Goal: Navigation & Orientation: Find specific page/section

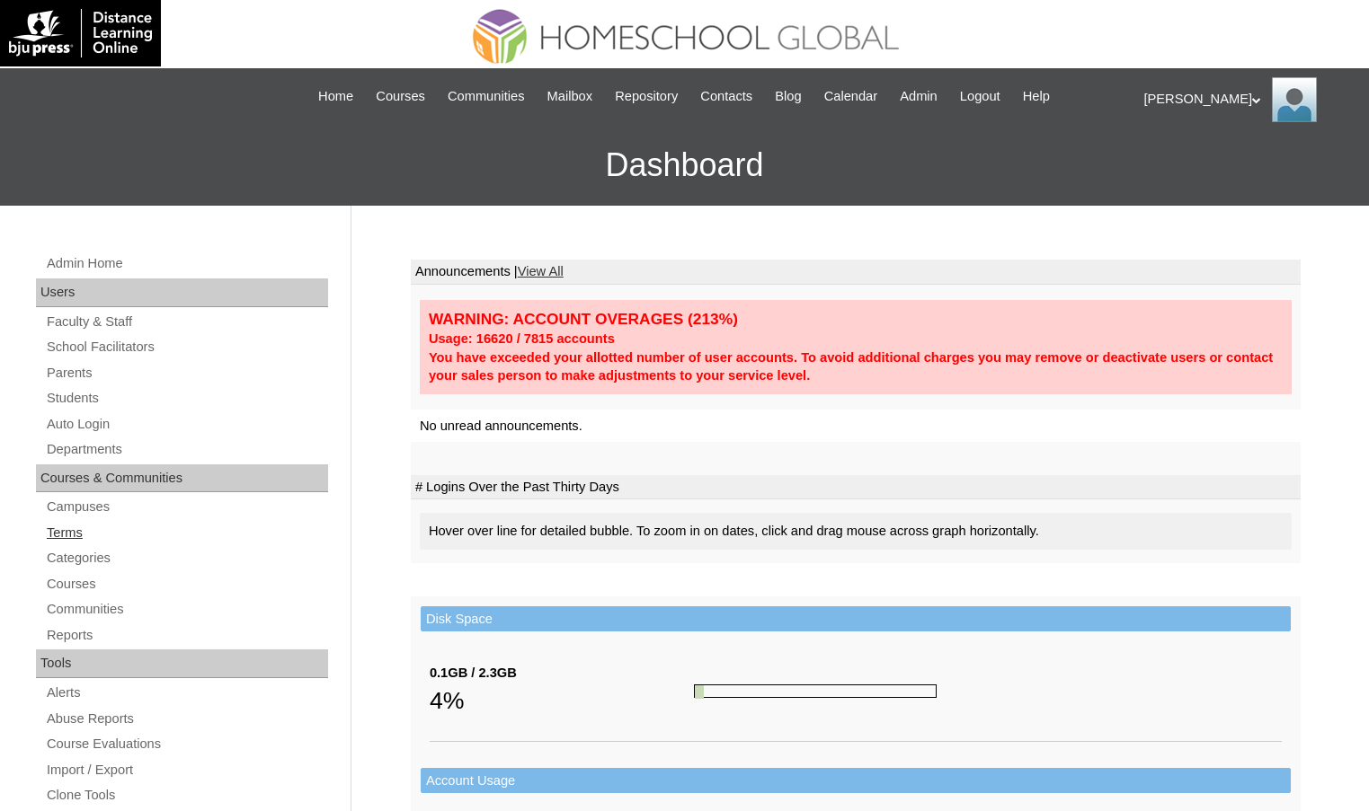
click at [93, 533] on link "Terms" at bounding box center [186, 533] width 283 height 22
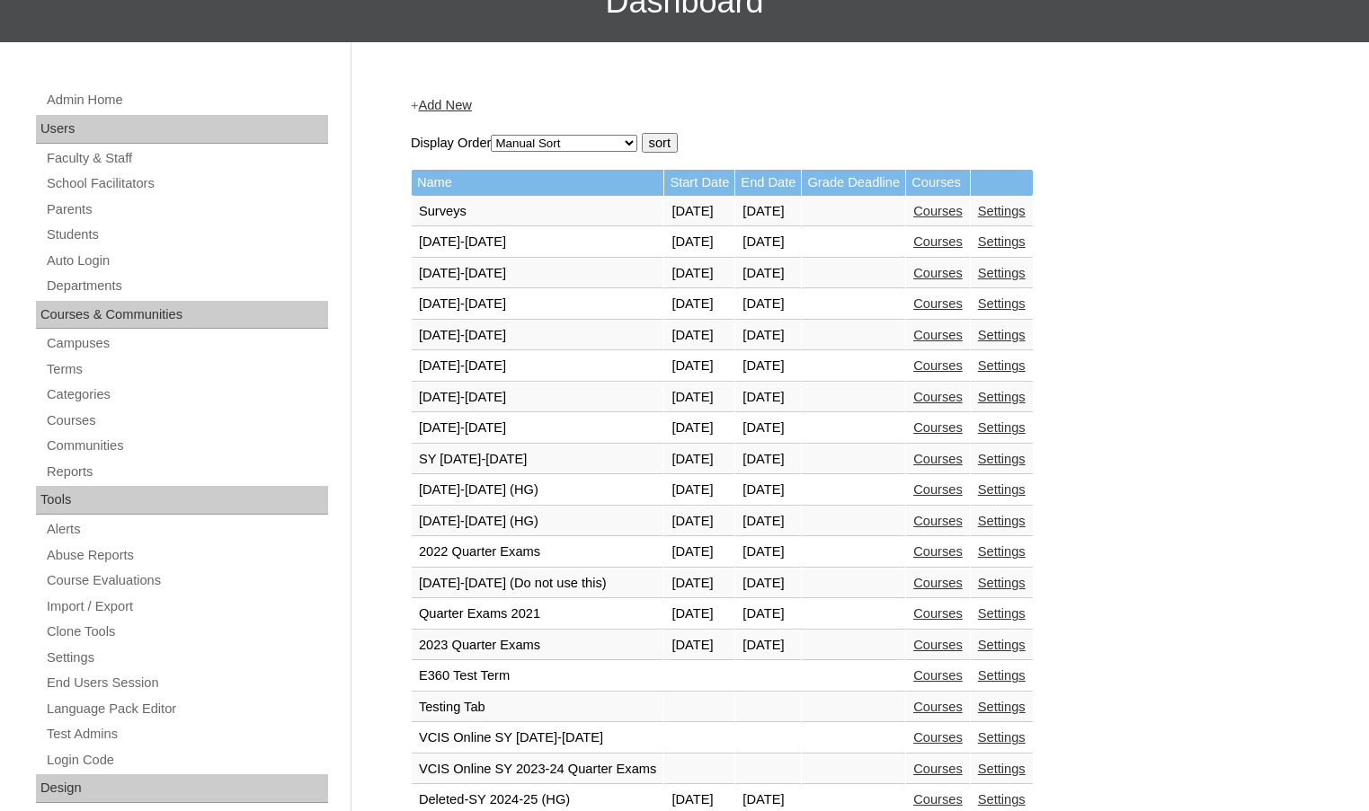
scroll to position [449, 0]
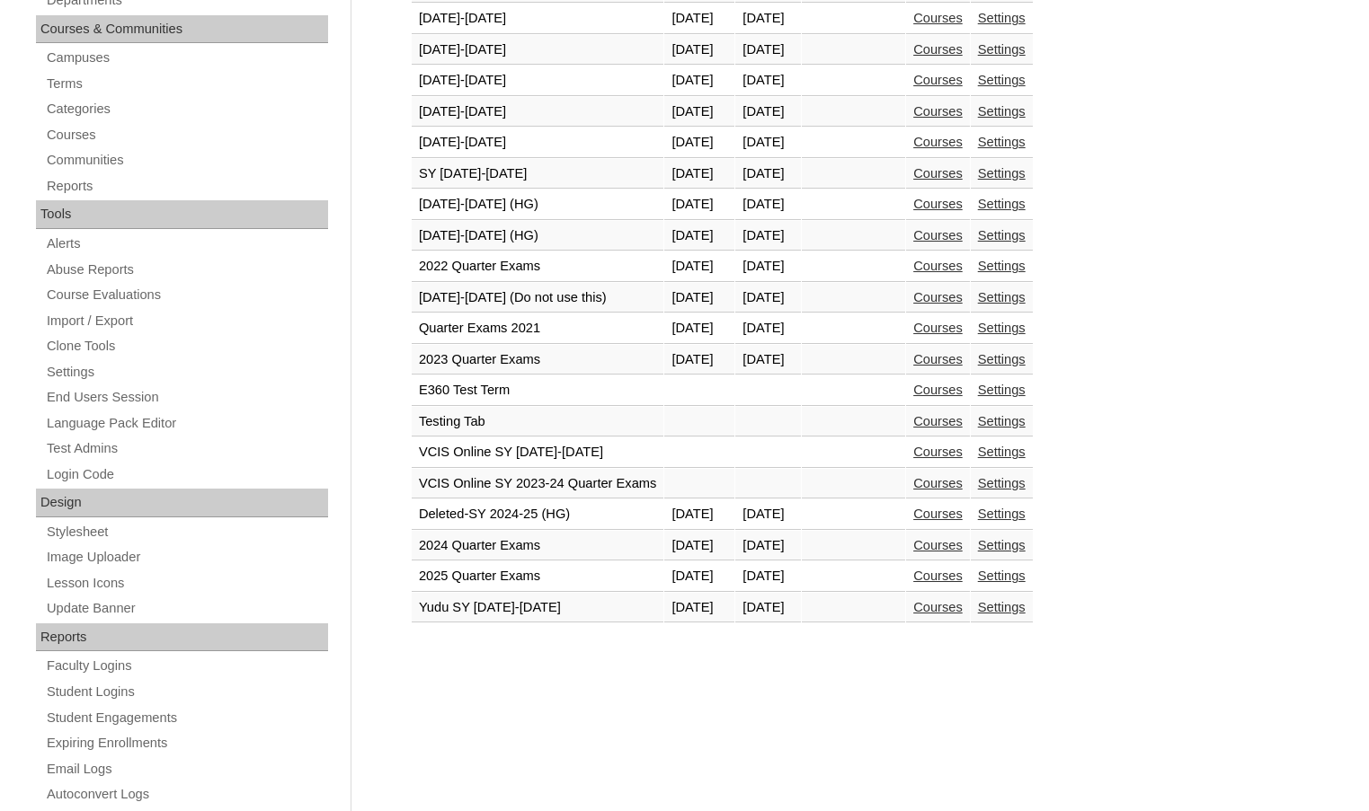
click at [962, 301] on link "Courses" at bounding box center [937, 297] width 49 height 14
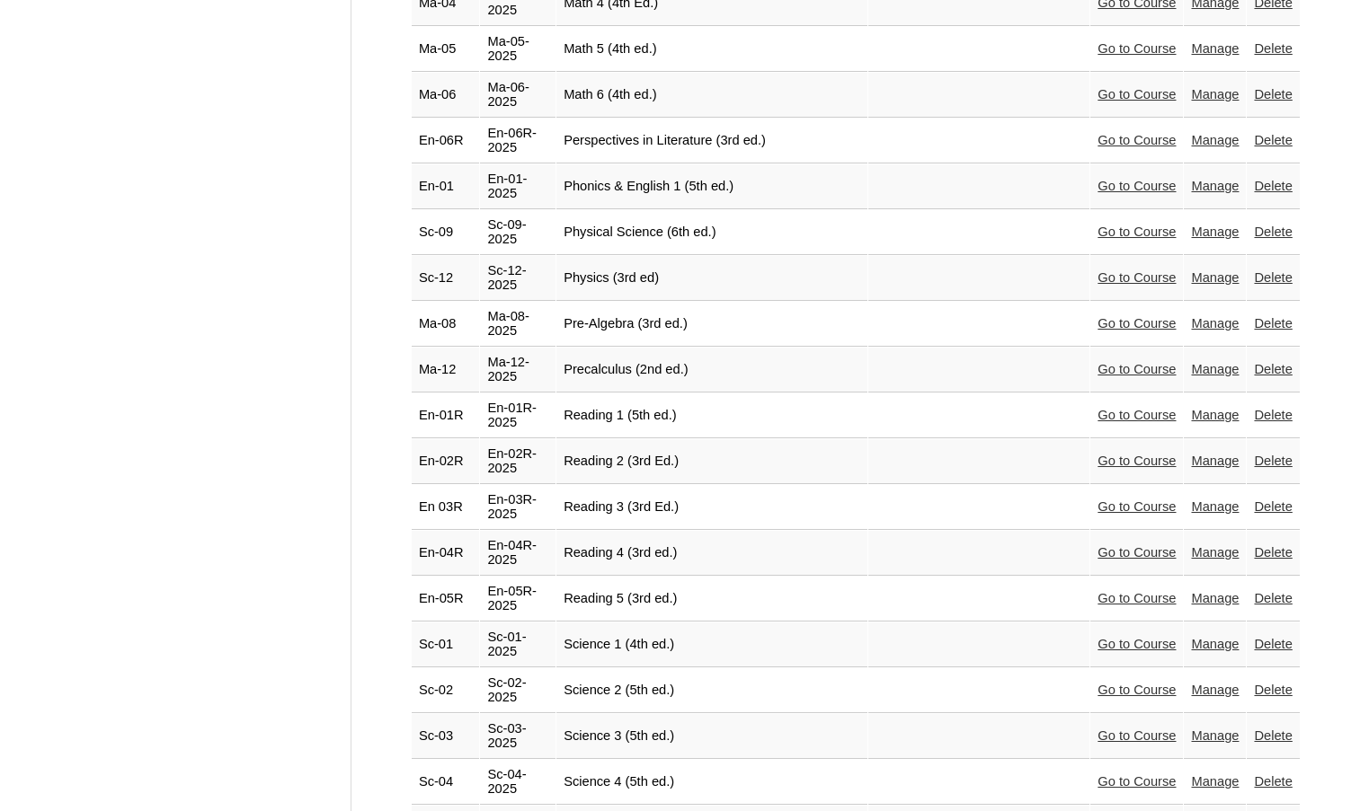
scroll to position [3268, 0]
